Goal: Contribute content: Contribute content

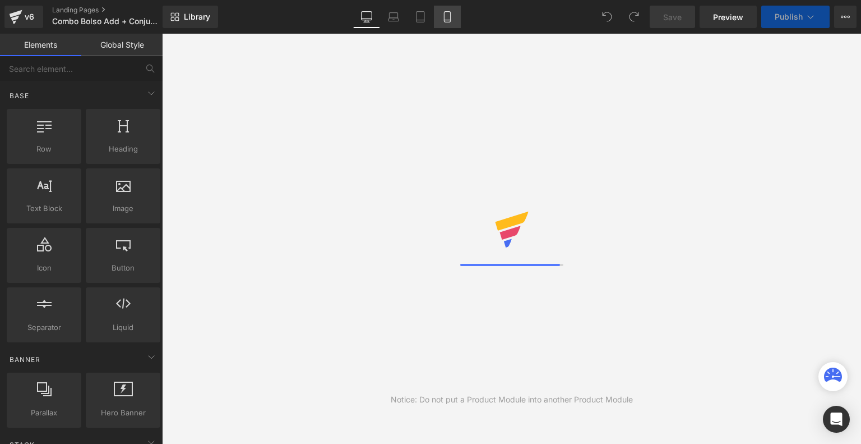
click at [445, 17] on icon at bounding box center [447, 16] width 11 height 11
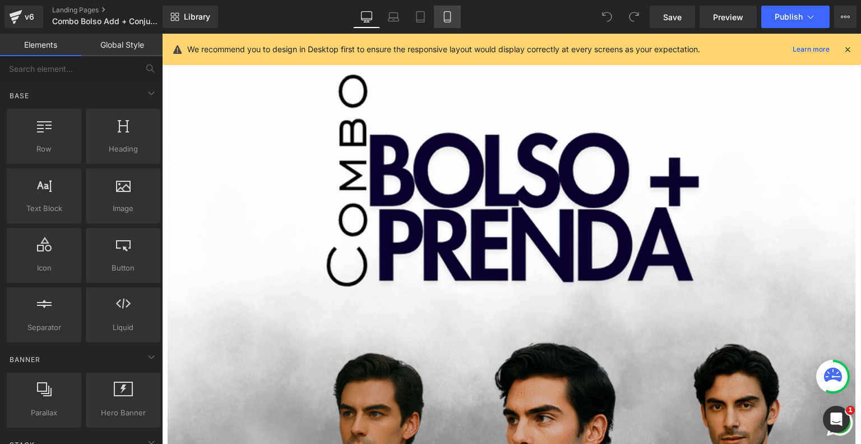
click at [445, 17] on icon at bounding box center [447, 16] width 11 height 11
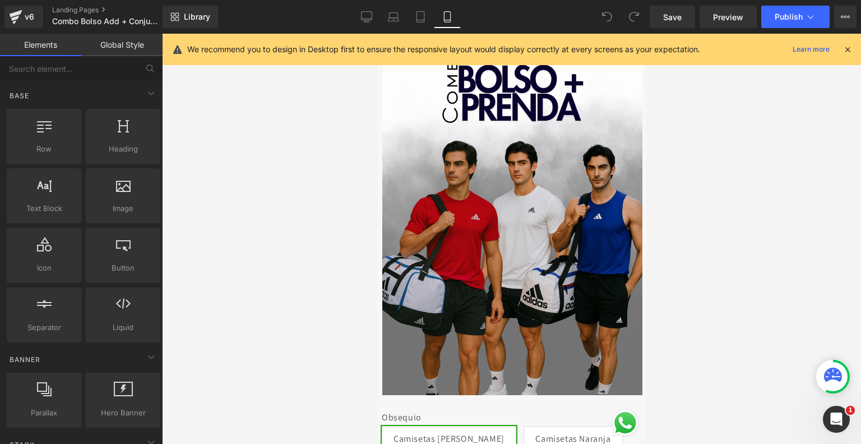
click at [849, 51] on icon at bounding box center [848, 49] width 10 height 10
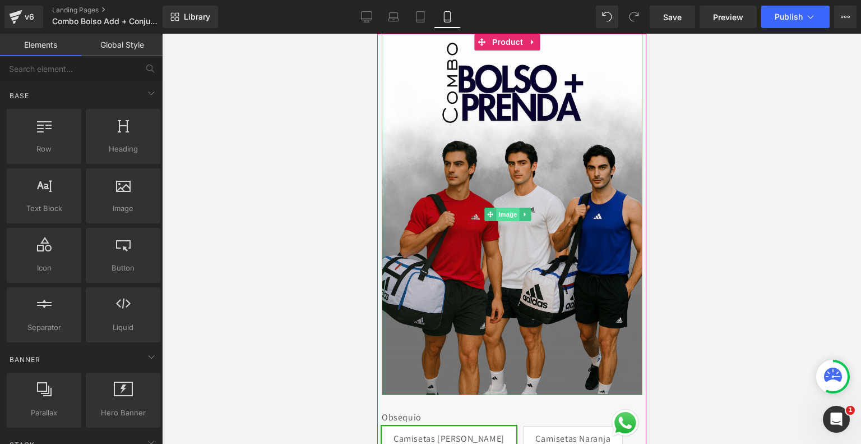
click at [504, 207] on span "Image" at bounding box center [508, 213] width 24 height 13
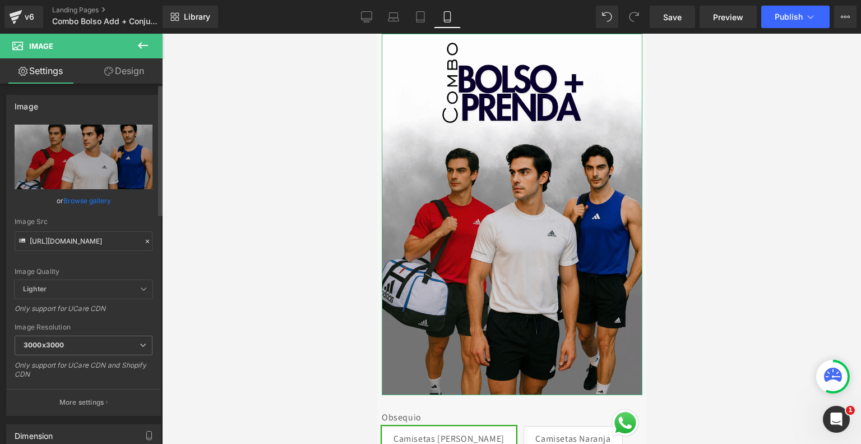
click at [105, 197] on link "Browse gallery" at bounding box center [87, 201] width 48 height 20
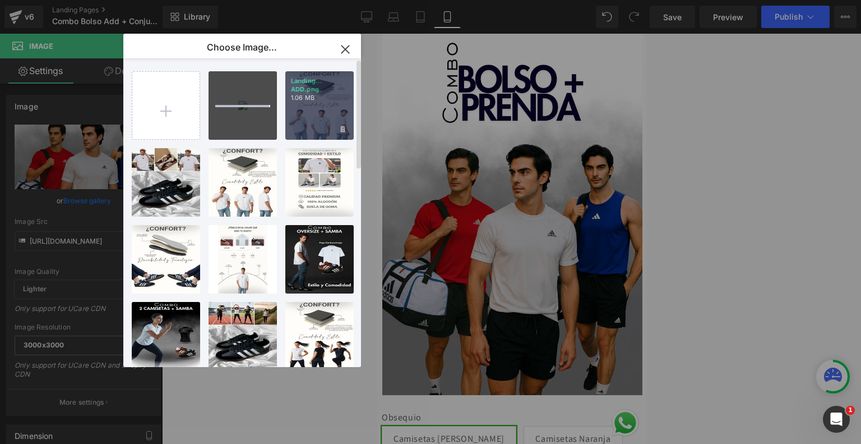
type input "C:\fakepath\ezgif-11524a8f7fdf84.gif"
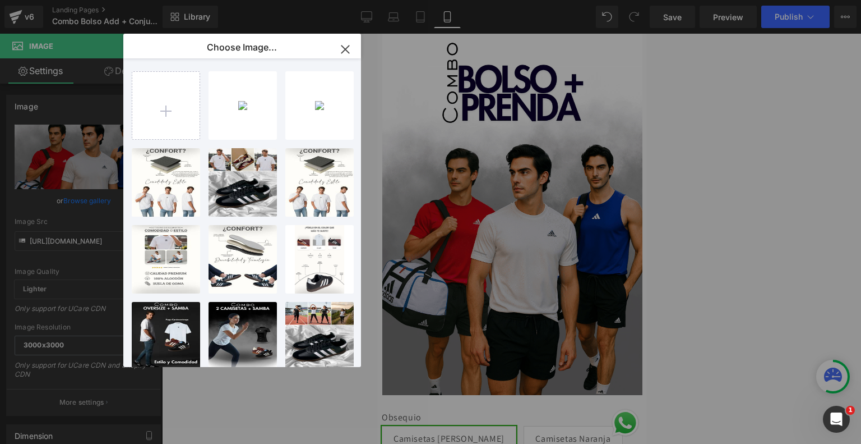
type input "C:\fakepath\5.png"
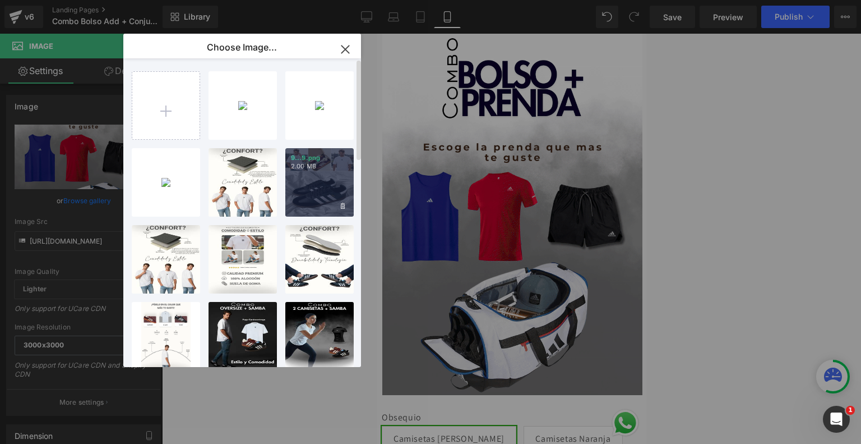
type input "C:\fakepath\6.png"
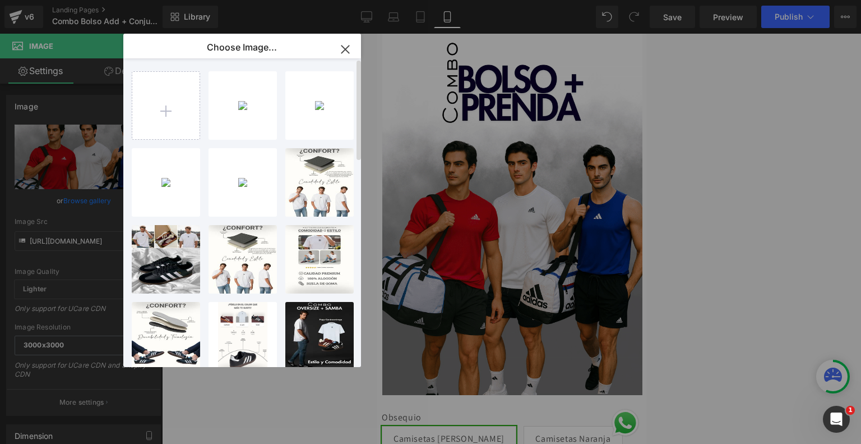
type input "C:\fakepath\7.png"
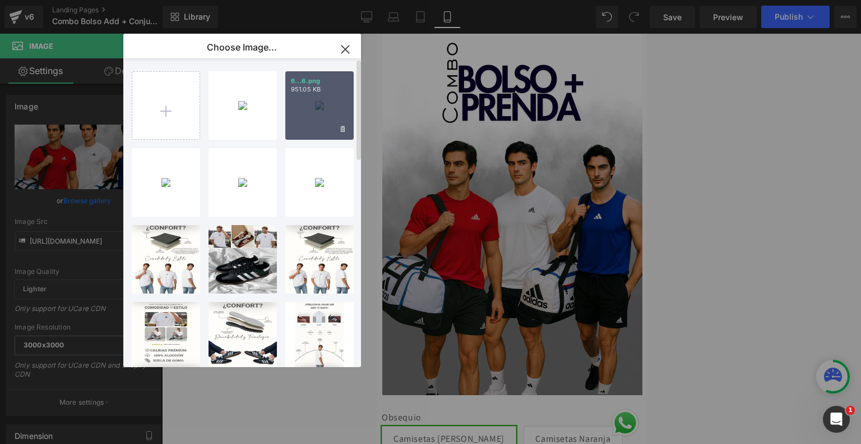
type input "C:\fakepath\8.png"
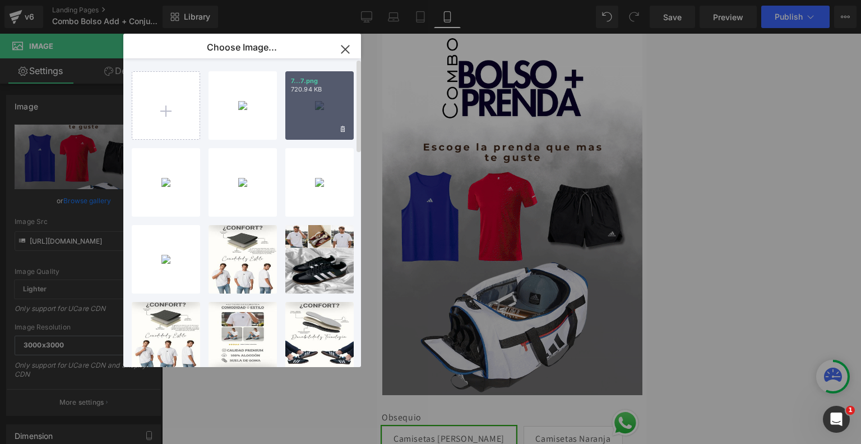
type input "C:\fakepath\9.png"
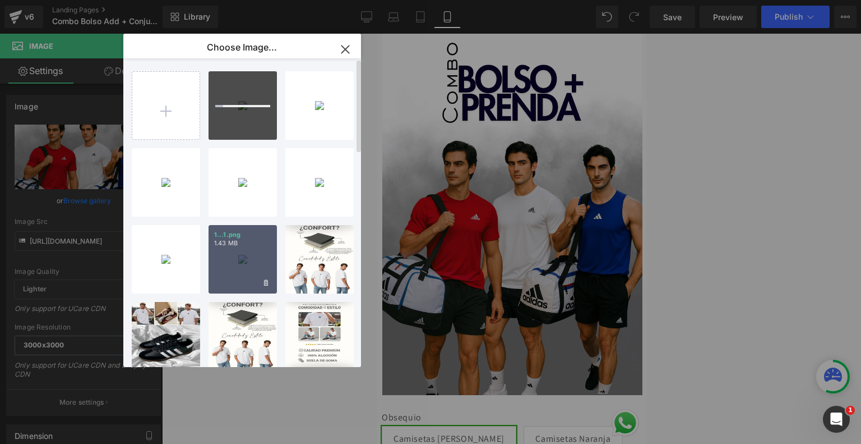
click at [256, 246] on p "1.43 MB" at bounding box center [242, 243] width 57 height 8
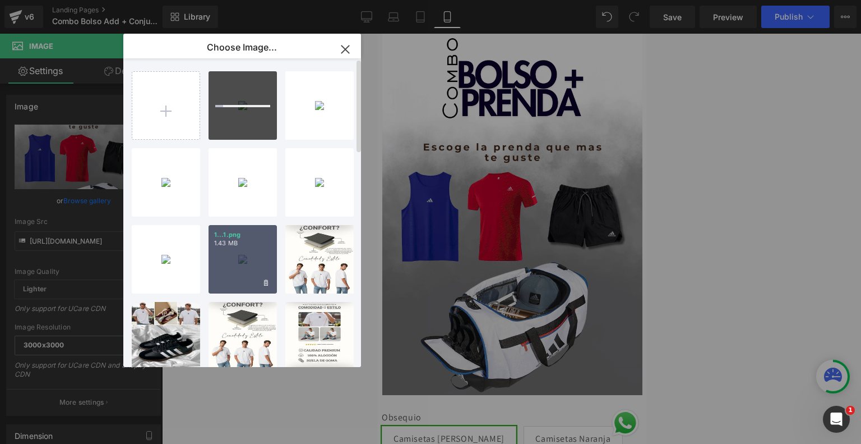
type input "[URL][DOMAIN_NAME]"
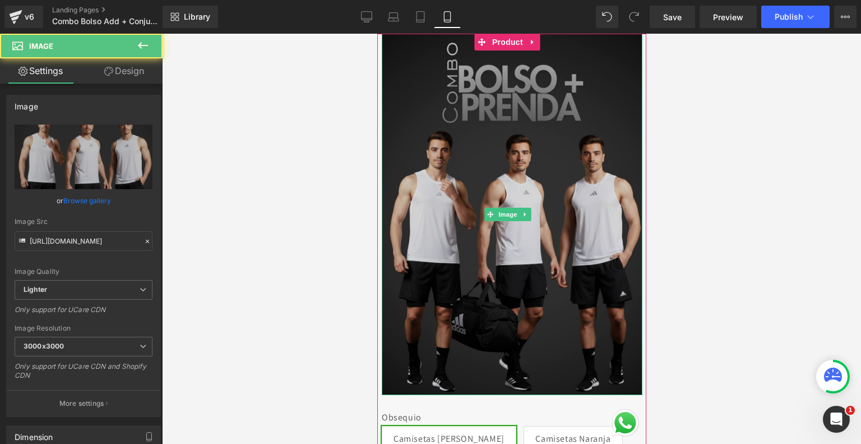
click at [500, 179] on img at bounding box center [511, 214] width 261 height 361
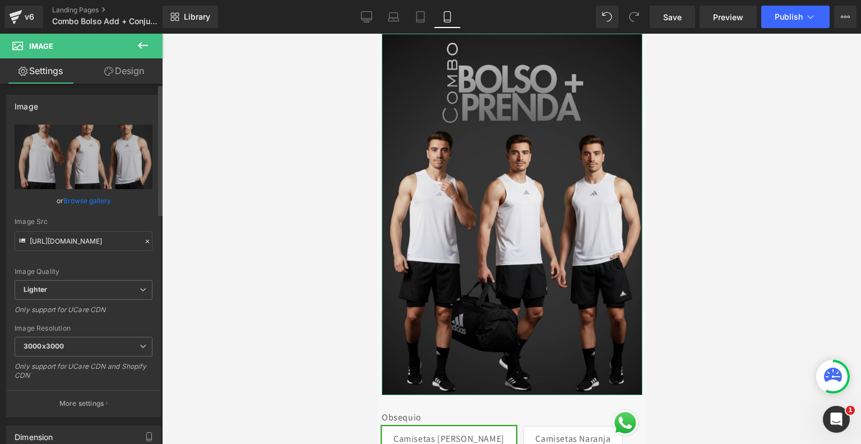
click at [88, 196] on link "Browse gallery" at bounding box center [87, 201] width 48 height 20
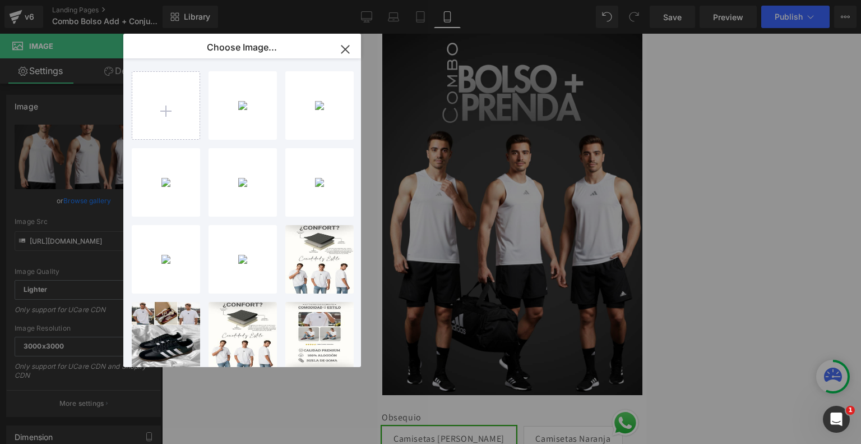
type input "C:\fakepath\Landing Com. Bolso [PERSON_NAME] + Prenda.png"
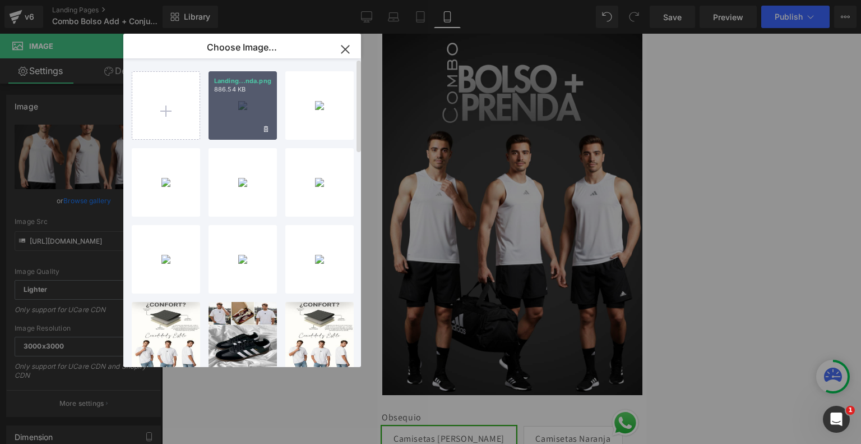
click at [252, 94] on div "Landing...nda.png 886.54 KB" at bounding box center [243, 105] width 68 height 68
type input "[URL][DOMAIN_NAME]"
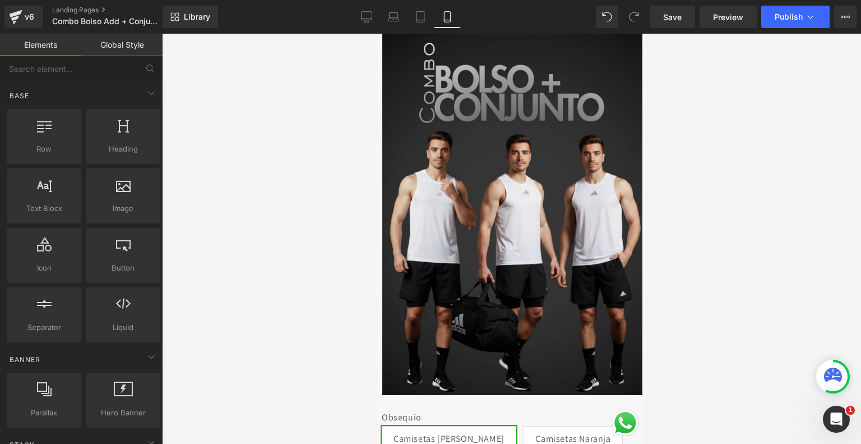
click at [324, 168] on div at bounding box center [511, 239] width 699 height 410
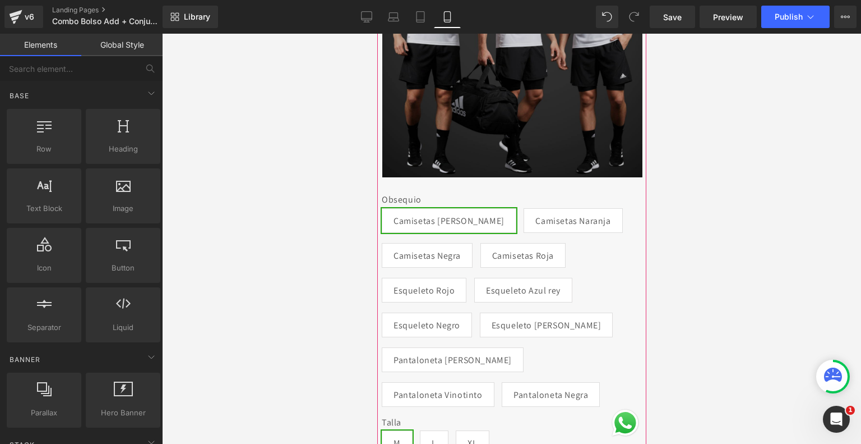
scroll to position [219, 0]
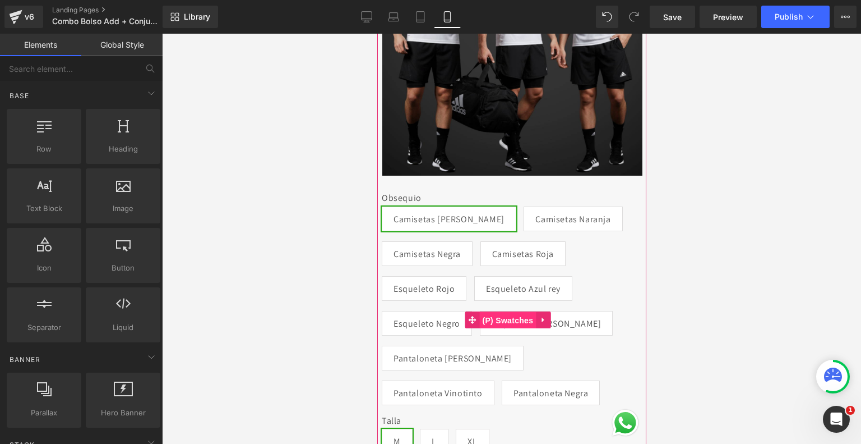
click at [504, 312] on span "(P) Swatches" at bounding box center [507, 320] width 57 height 17
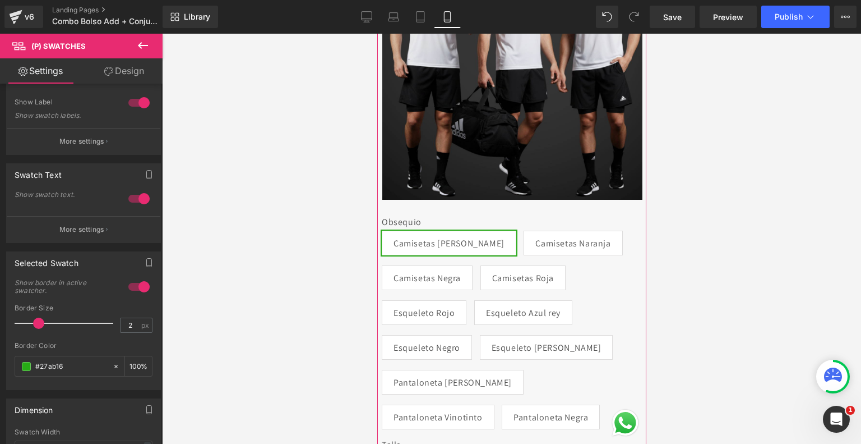
scroll to position [0, 0]
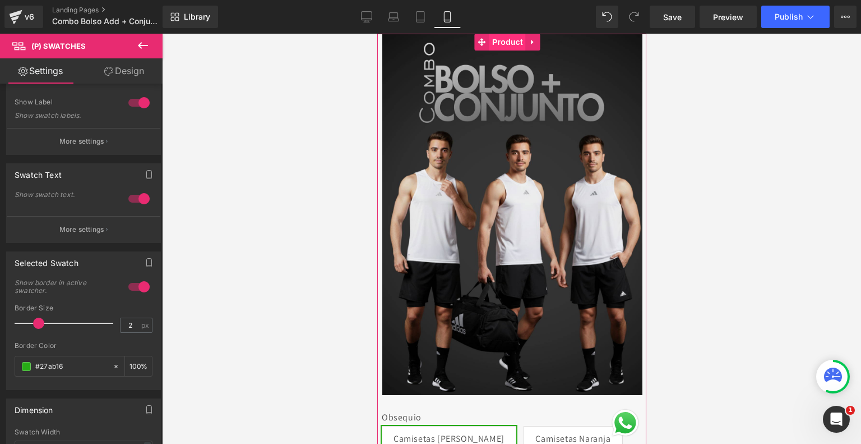
click at [506, 49] on span "Product" at bounding box center [507, 42] width 36 height 17
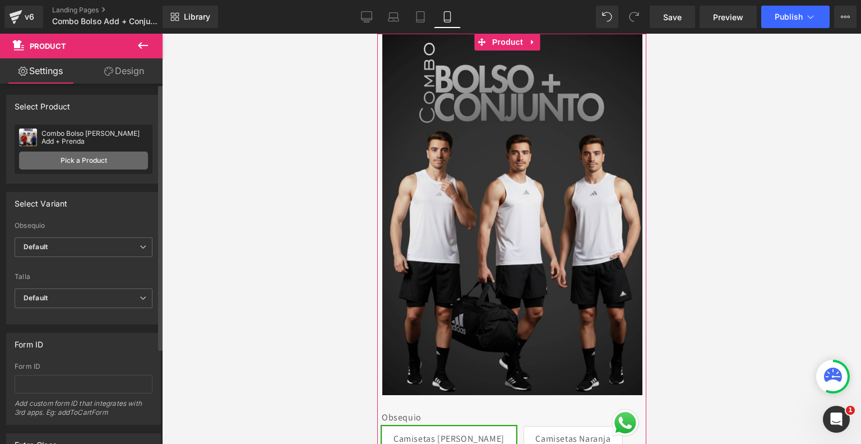
click at [95, 158] on link "Pick a Product" at bounding box center [83, 160] width 129 height 18
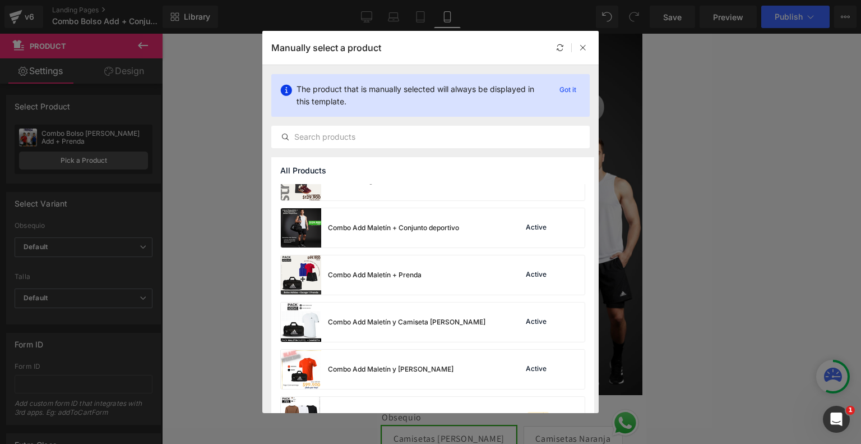
scroll to position [496, 0]
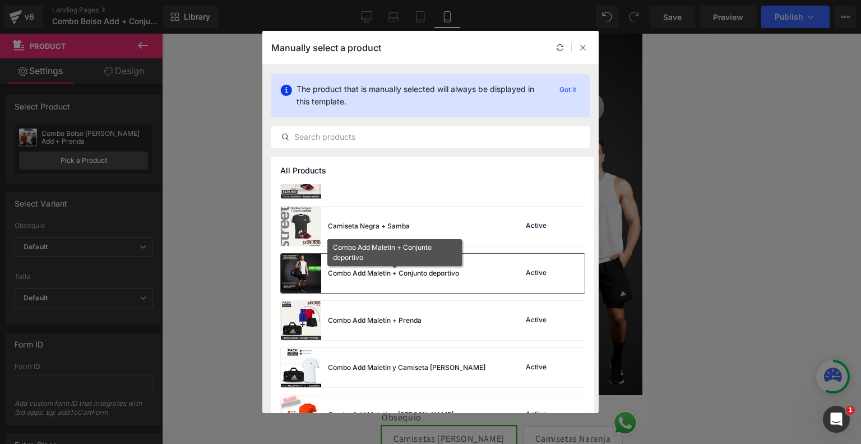
click at [424, 277] on div "Combo Add Maletín + Conjunto deportivo" at bounding box center [393, 273] width 131 height 10
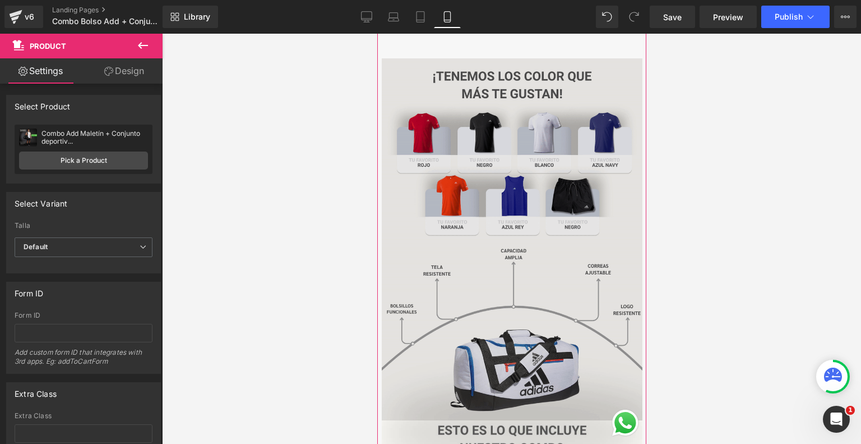
scroll to position [455, 0]
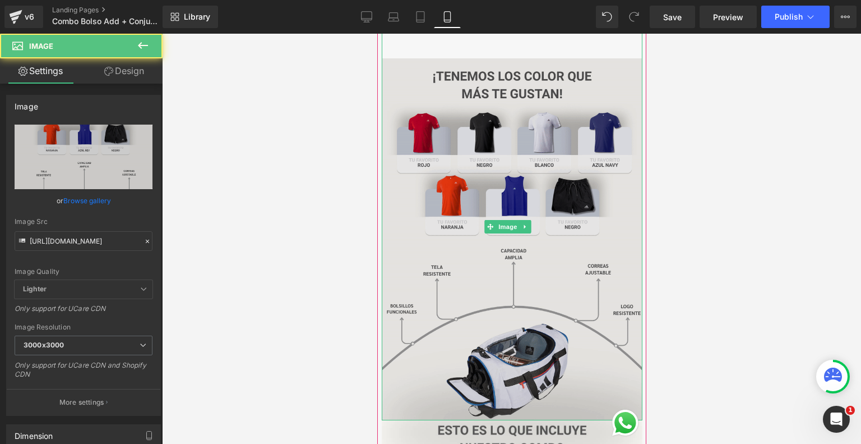
click at [503, 228] on img at bounding box center [511, 226] width 261 height 387
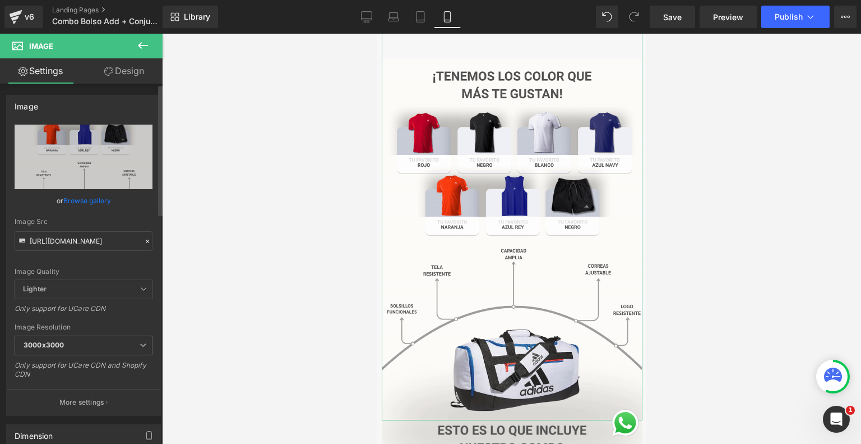
click at [102, 197] on link "Browse gallery" at bounding box center [87, 201] width 48 height 20
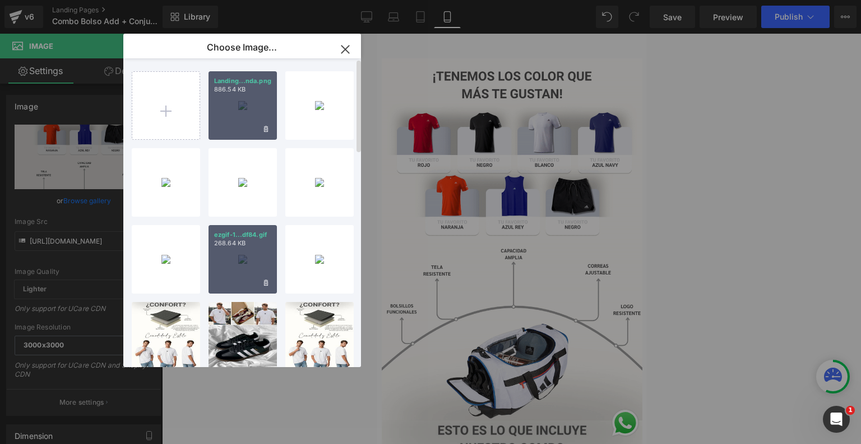
click at [264, 258] on div "ezgif-1...df84.gif 268.64 KB" at bounding box center [243, 259] width 68 height 68
type input "[URL][DOMAIN_NAME]"
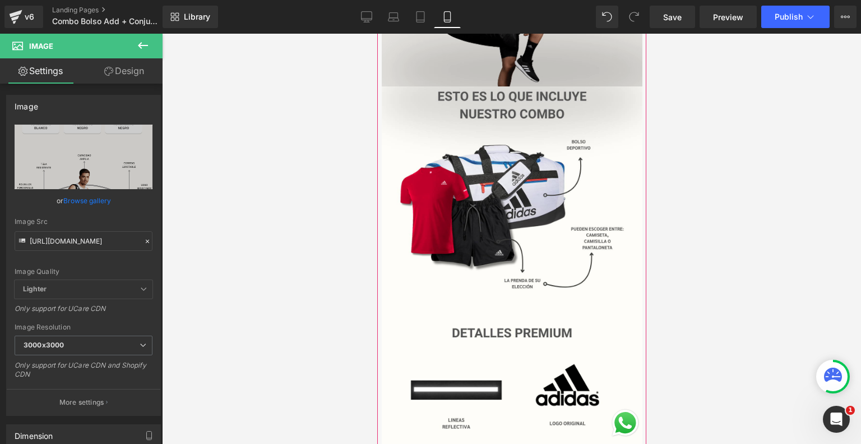
scroll to position [789, 0]
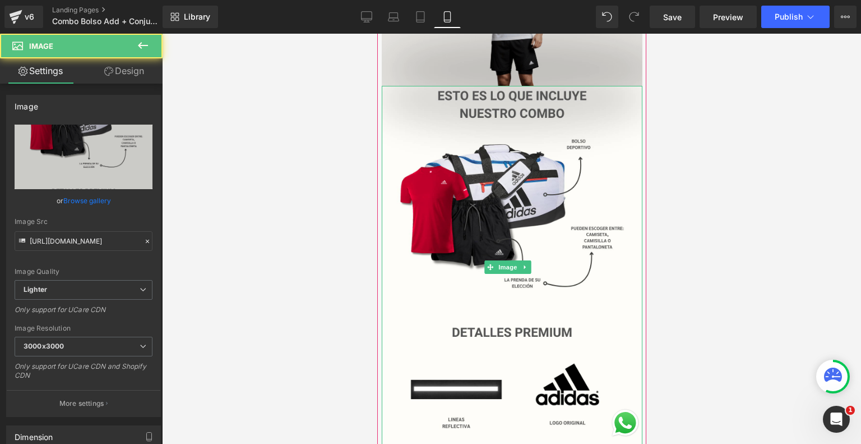
click at [438, 287] on img at bounding box center [511, 267] width 261 height 362
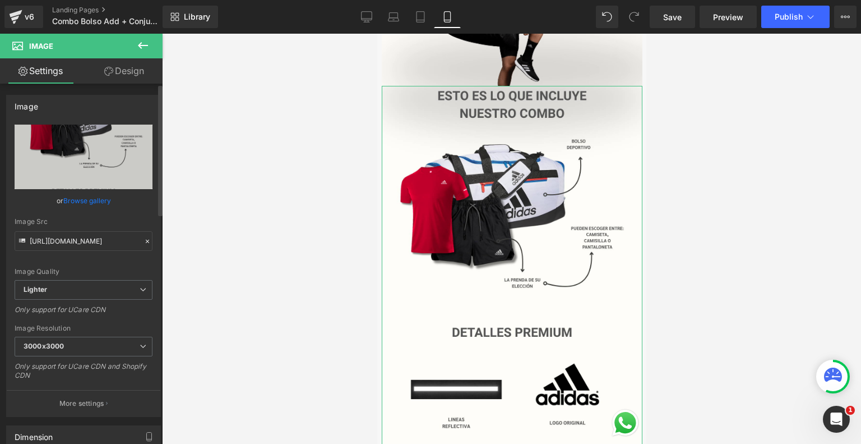
click at [96, 197] on link "Browse gallery" at bounding box center [87, 201] width 48 height 20
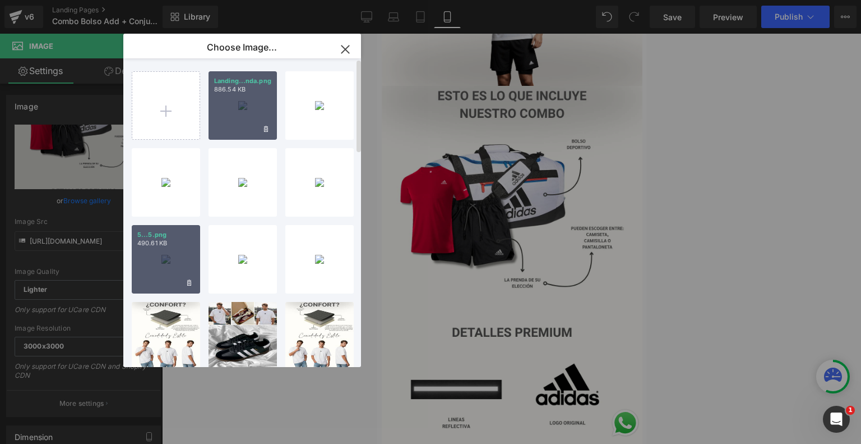
click at [167, 275] on div "5...5.png 490.61 KB" at bounding box center [166, 259] width 68 height 68
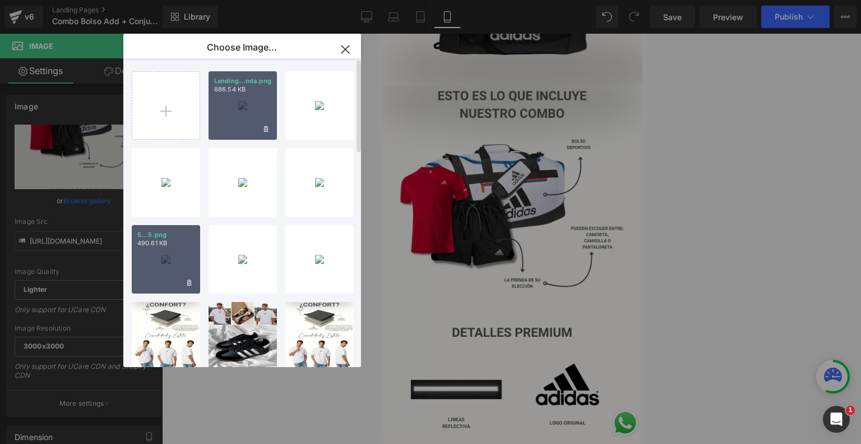
type input "[URL][DOMAIN_NAME]"
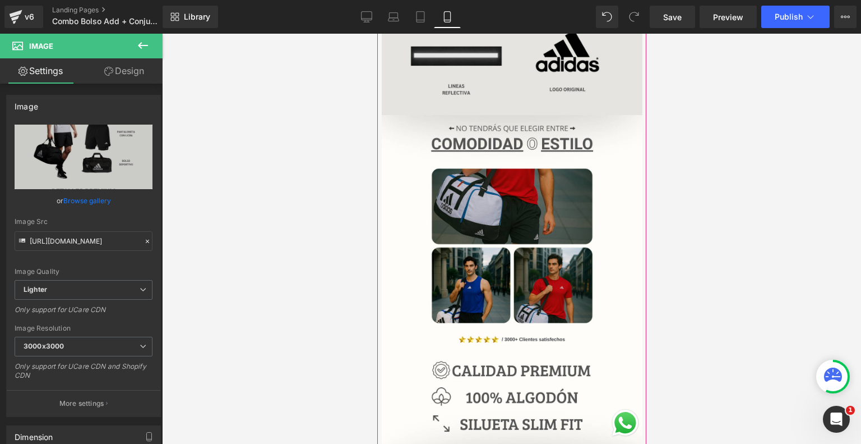
scroll to position [1126, 0]
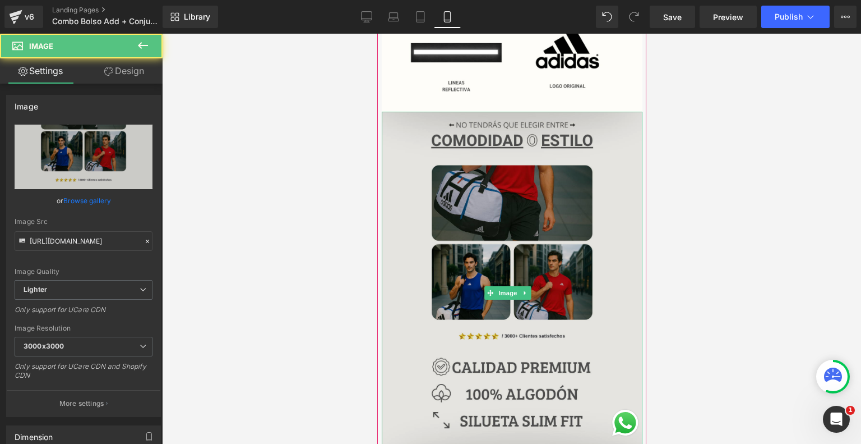
click at [500, 277] on img at bounding box center [511, 293] width 261 height 362
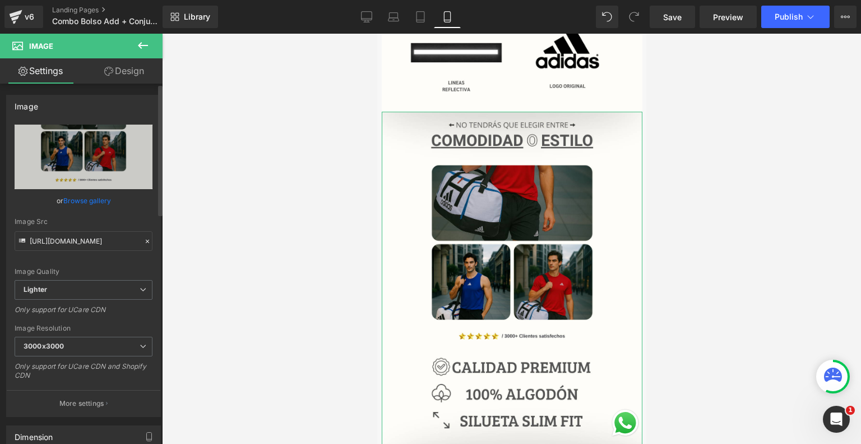
click at [92, 195] on link "Browse gallery" at bounding box center [87, 201] width 48 height 20
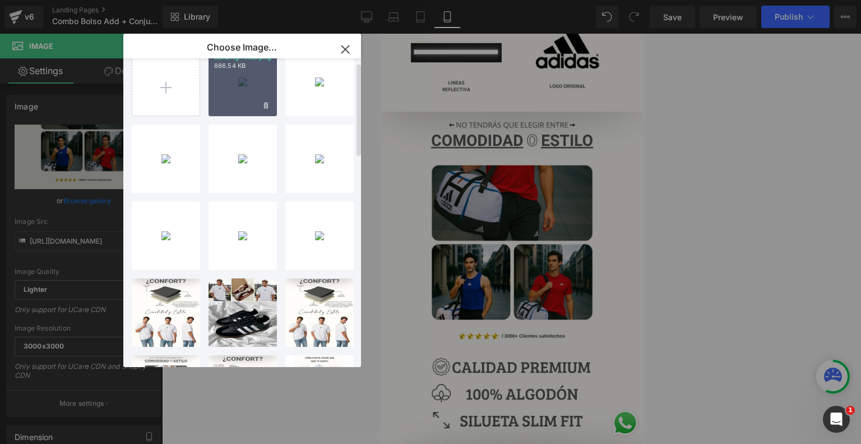
scroll to position [24, 0]
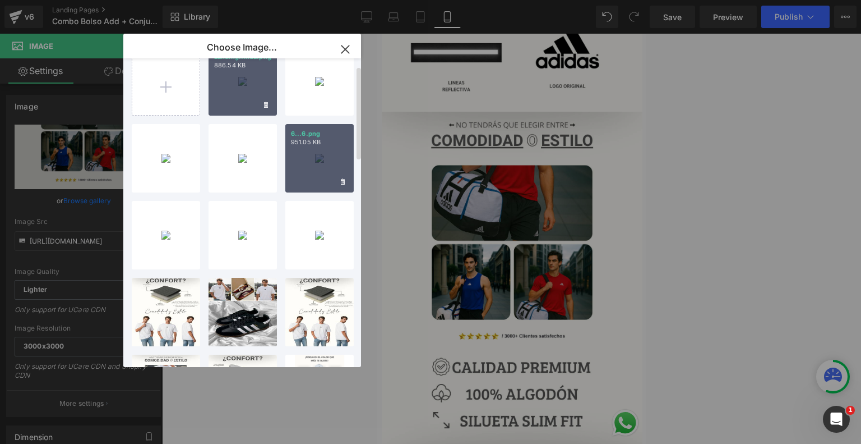
click at [321, 159] on div "6...6.png 951.05 KB" at bounding box center [319, 158] width 68 height 68
type input "[URL][DOMAIN_NAME]"
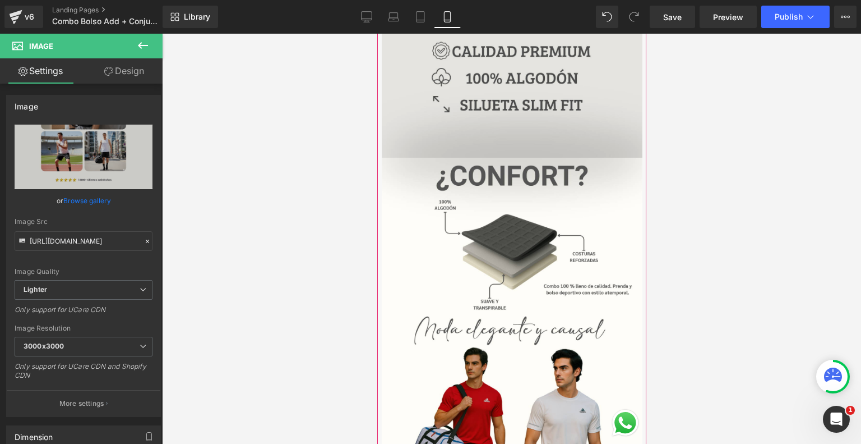
scroll to position [1444, 0]
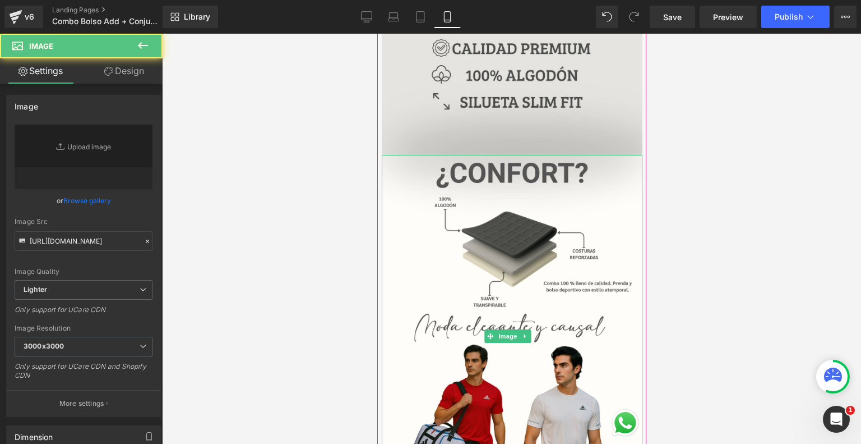
click at [495, 273] on img at bounding box center [511, 336] width 261 height 362
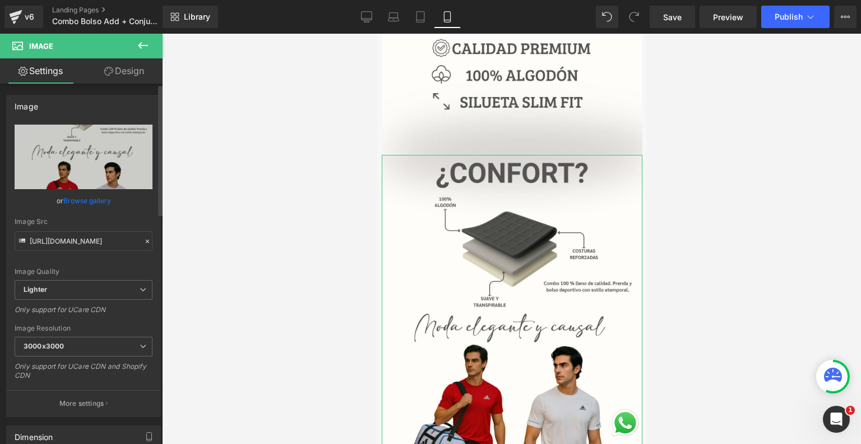
click at [101, 198] on link "Browse gallery" at bounding box center [87, 201] width 48 height 20
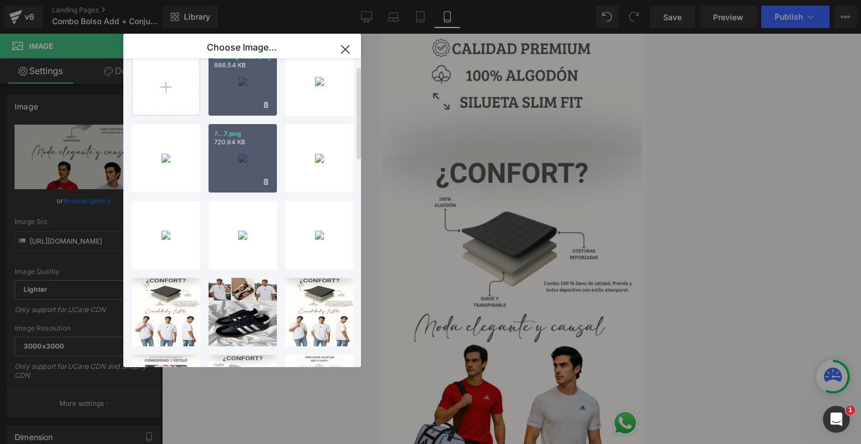
click at [231, 147] on div "7...7.png 720.94 KB" at bounding box center [243, 158] width 68 height 68
type input "[URL][DOMAIN_NAME]"
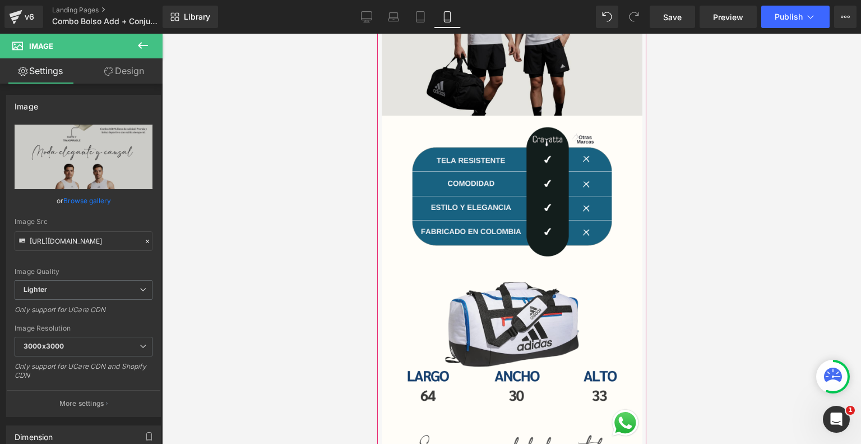
scroll to position [1844, 0]
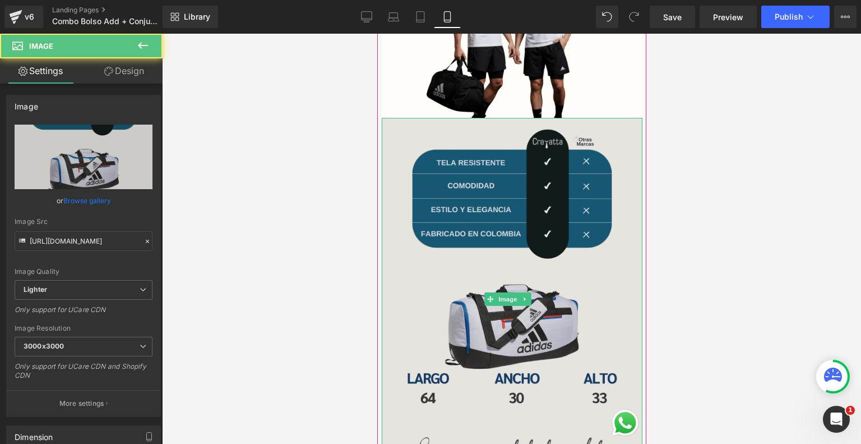
click at [523, 214] on img at bounding box center [511, 299] width 261 height 362
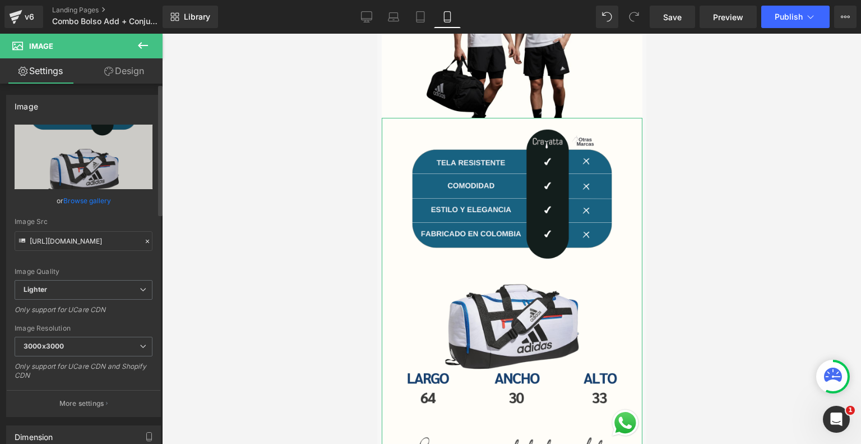
click at [95, 201] on link "Browse gallery" at bounding box center [87, 201] width 48 height 20
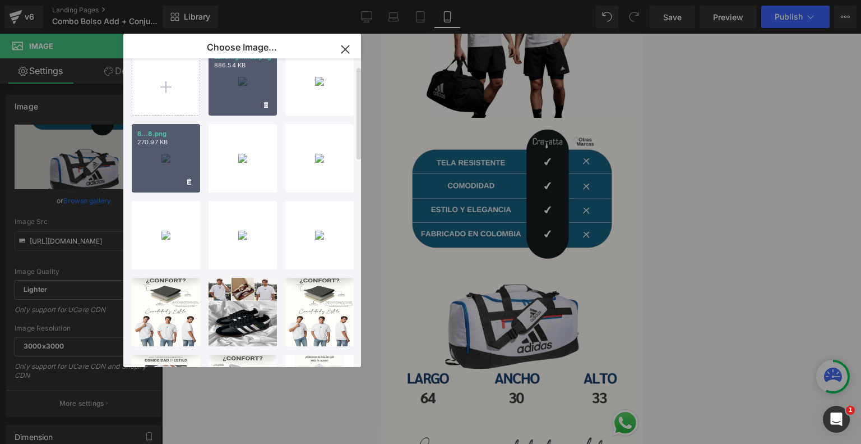
click at [176, 149] on div "8...8.png 270.97 KB" at bounding box center [166, 158] width 68 height 68
type input "[URL][DOMAIN_NAME]"
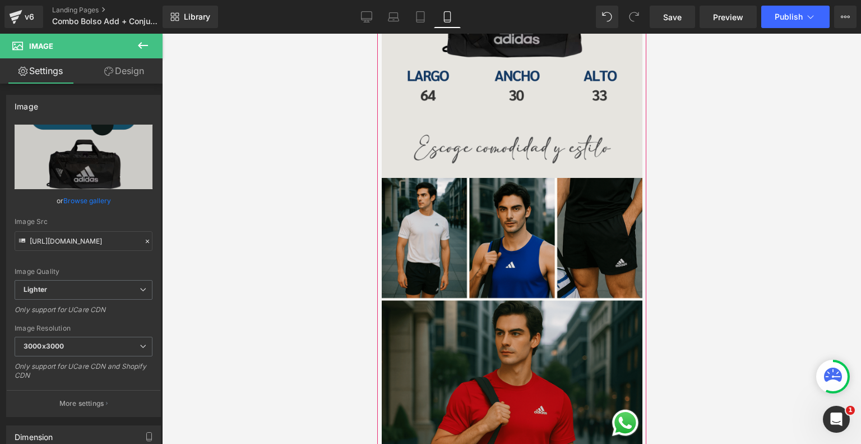
scroll to position [2146, 0]
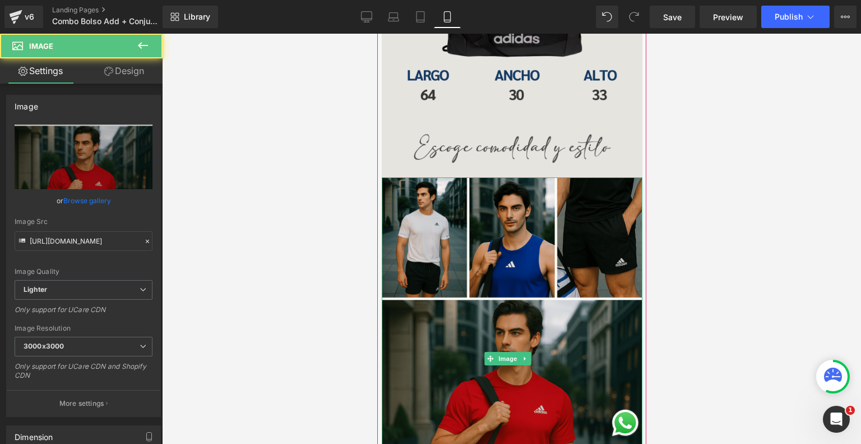
click at [495, 284] on div "Image" at bounding box center [511, 358] width 261 height 362
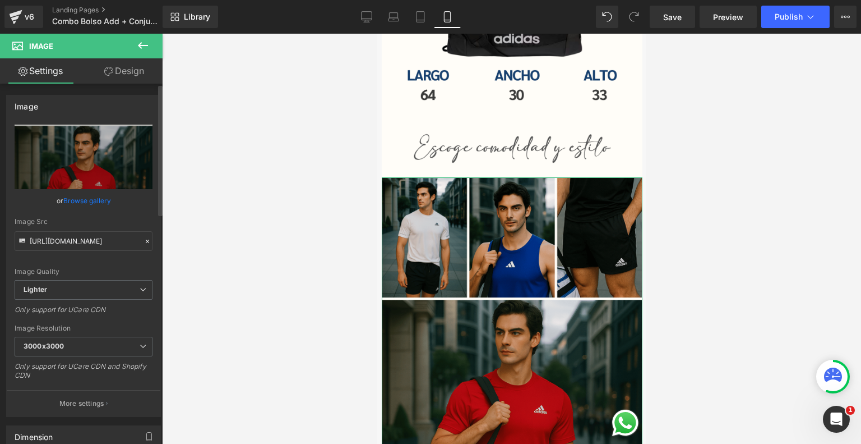
click at [105, 192] on link "Browse gallery" at bounding box center [87, 201] width 48 height 20
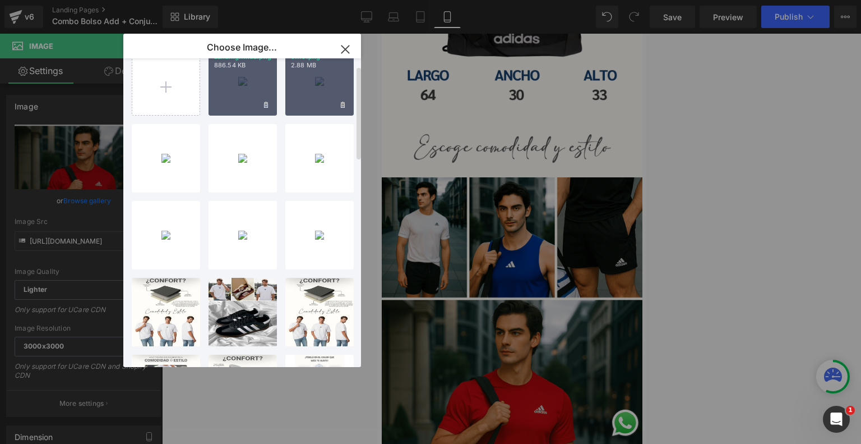
click at [316, 71] on div "9...9.png 2.88 MB" at bounding box center [319, 81] width 68 height 68
type input "[URL][DOMAIN_NAME]"
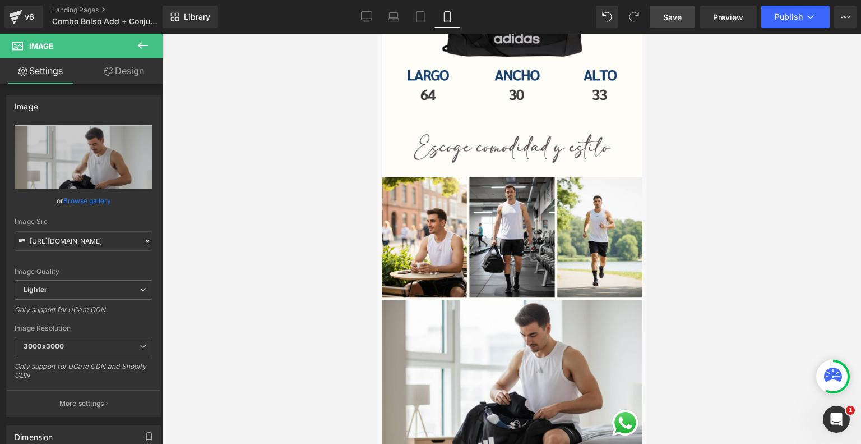
click at [680, 26] on link "Save" at bounding box center [672, 17] width 45 height 22
click at [801, 14] on span "Publish" at bounding box center [789, 16] width 28 height 9
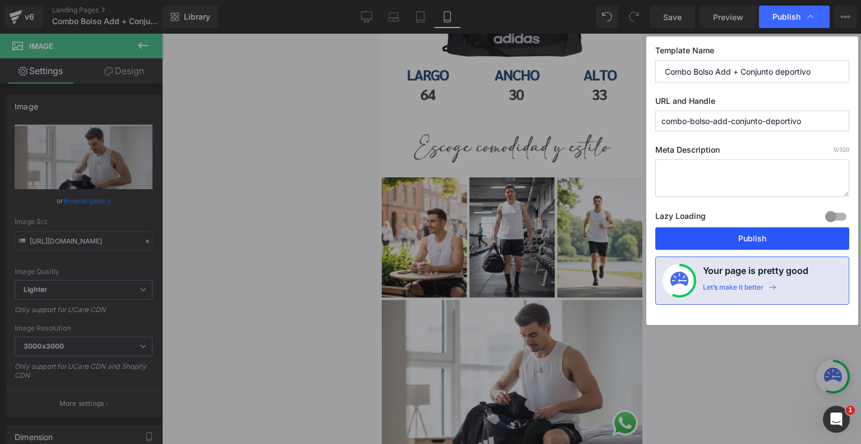
click at [747, 230] on button "Publish" at bounding box center [752, 238] width 194 height 22
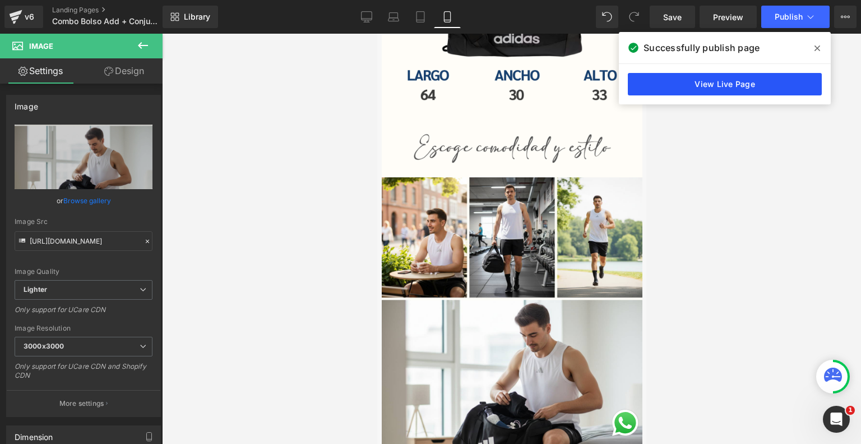
click at [713, 82] on link "View Live Page" at bounding box center [725, 84] width 194 height 22
